Goal: Find specific page/section

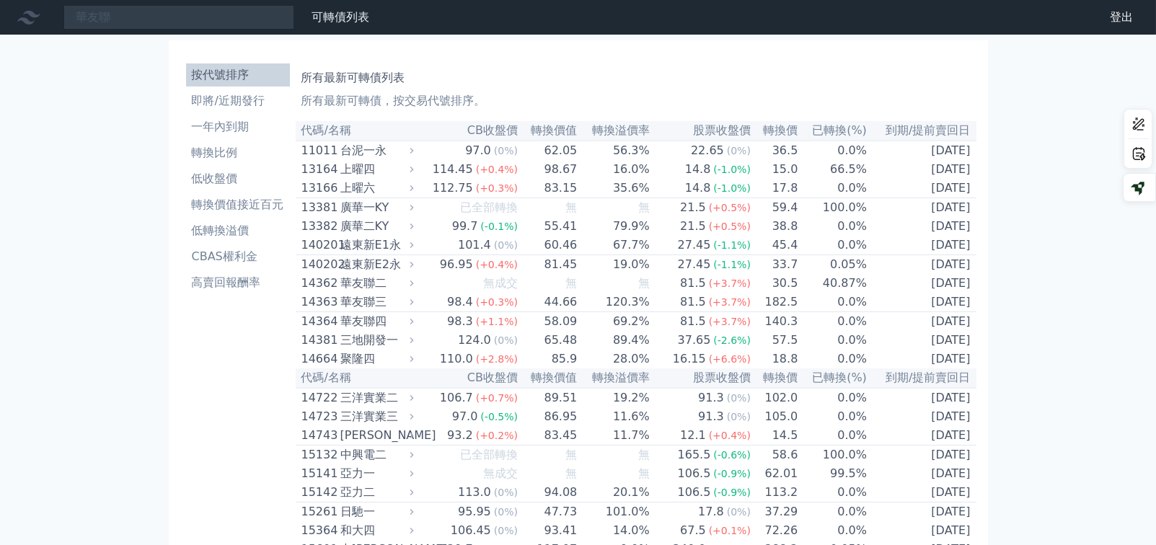
click at [349, 311] on div "華友聯三" at bounding box center [375, 302] width 71 height 17
click at [357, 311] on div "華友聯三" at bounding box center [375, 302] width 71 height 17
click at [361, 311] on div "華友聯三" at bounding box center [375, 302] width 71 height 17
click at [363, 311] on div "華友聯三" at bounding box center [375, 302] width 71 height 17
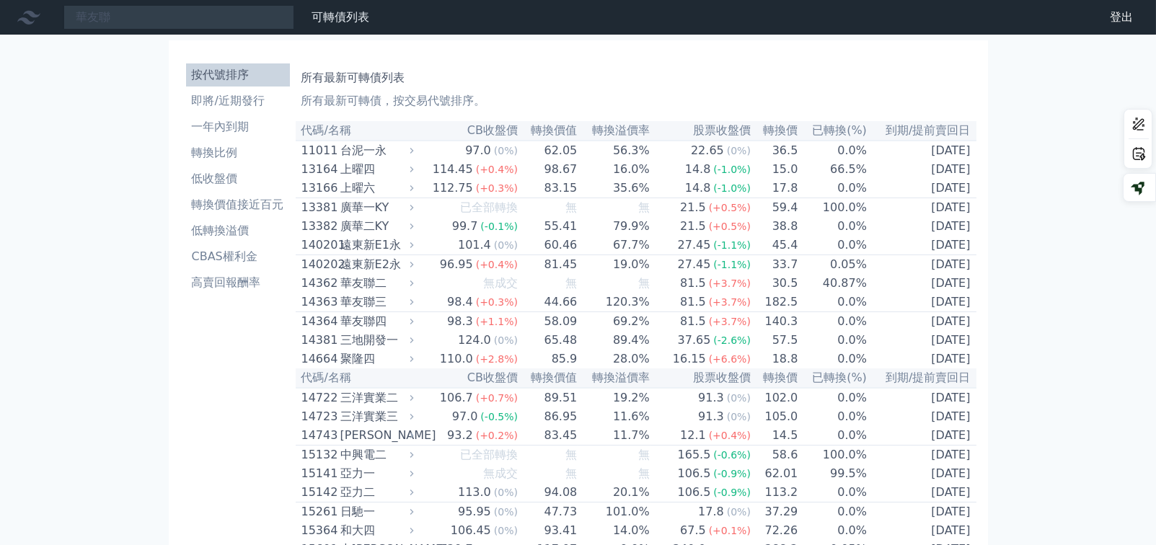
click at [356, 311] on div "華友聯三" at bounding box center [375, 302] width 71 height 17
click at [411, 311] on div "華友聯三" at bounding box center [375, 302] width 71 height 17
drag, startPoint x: 297, startPoint y: 322, endPoint x: 333, endPoint y: 321, distance: 36.1
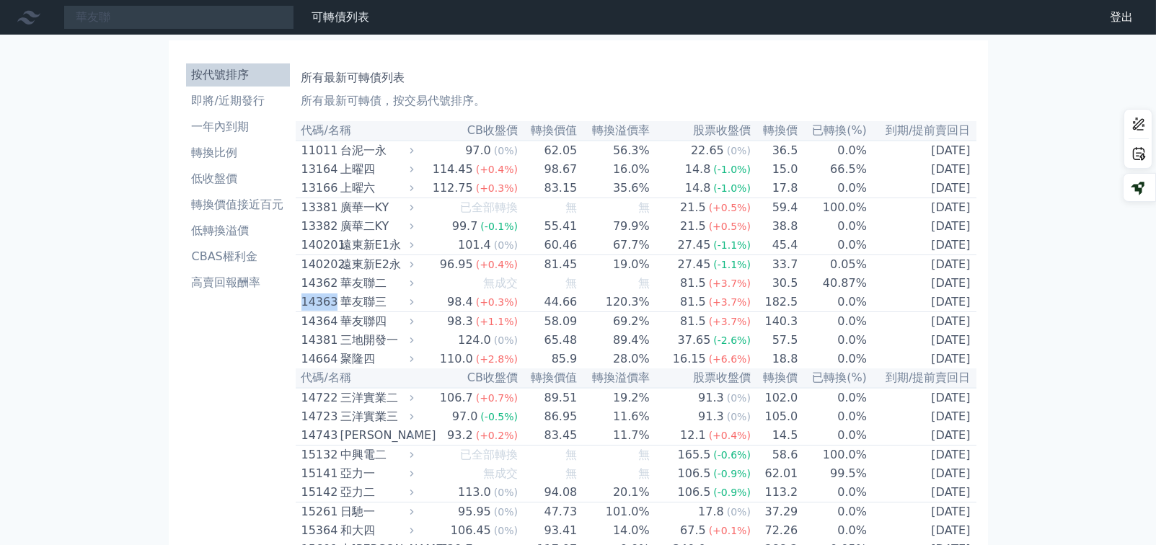
click at [333, 312] on td "14363 華友聯三" at bounding box center [357, 302] width 122 height 19
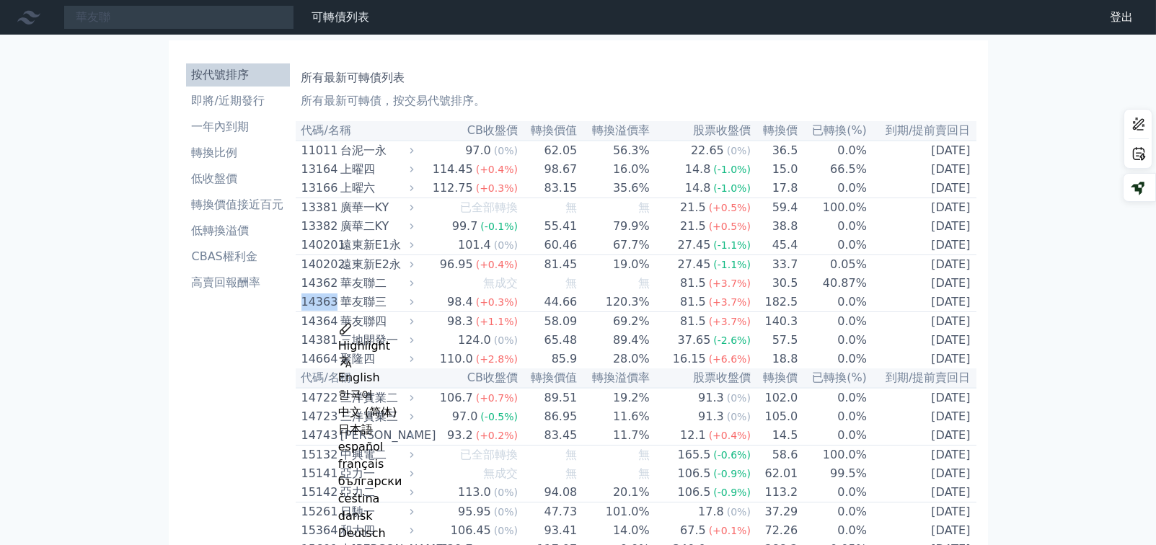
copy div "14363"
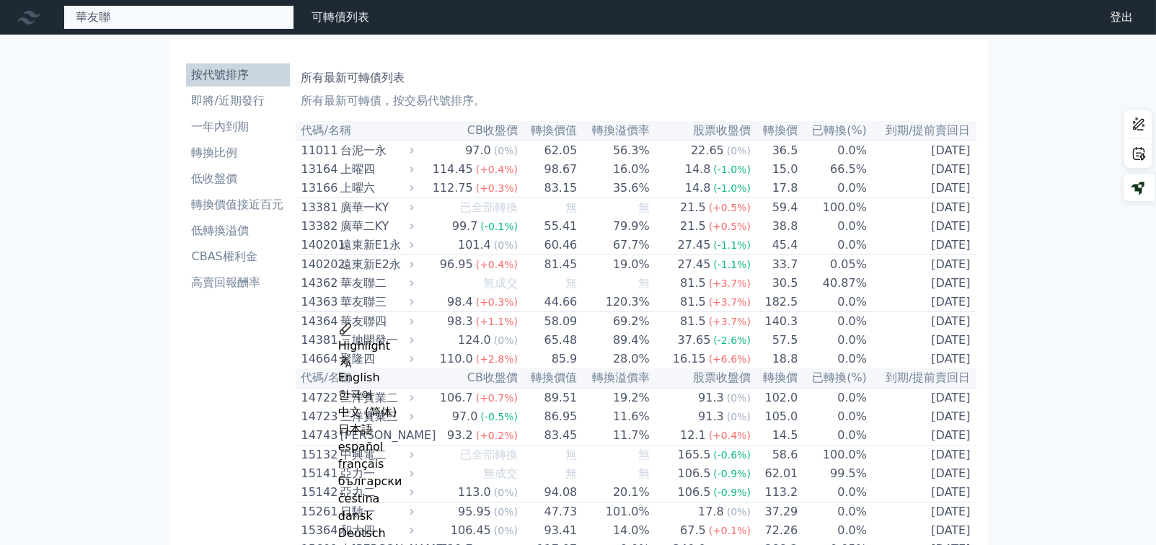
click at [205, 9] on input "華友聯" at bounding box center [178, 17] width 231 height 25
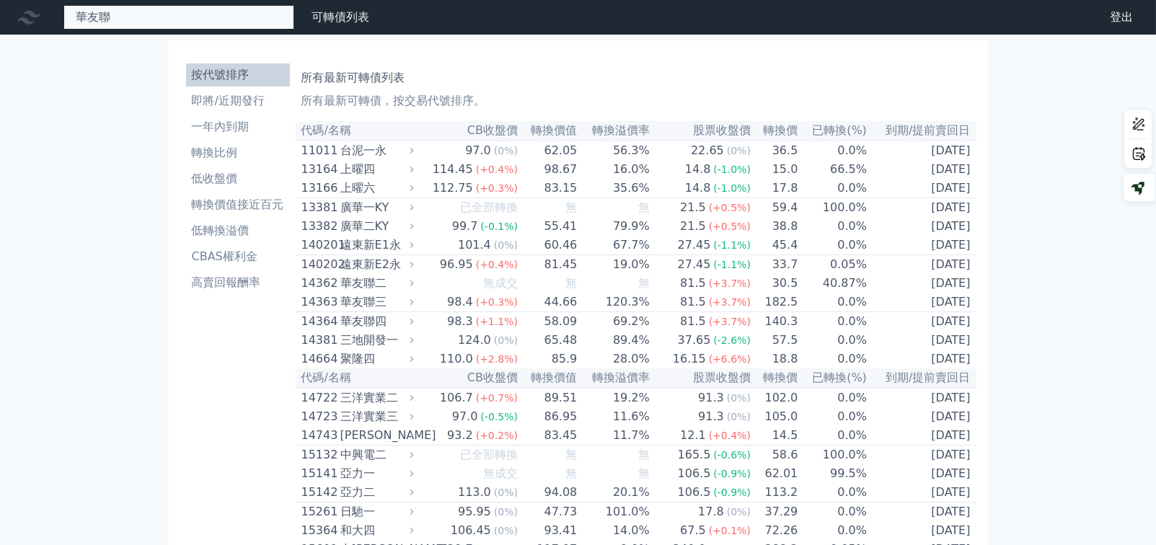
paste input "14363"
click at [61, 23] on div "華友聯14363 可轉債列表 財務數據" at bounding box center [187, 17] width 375 height 25
paste input
type input "14363"
